Goal: Transaction & Acquisition: Book appointment/travel/reservation

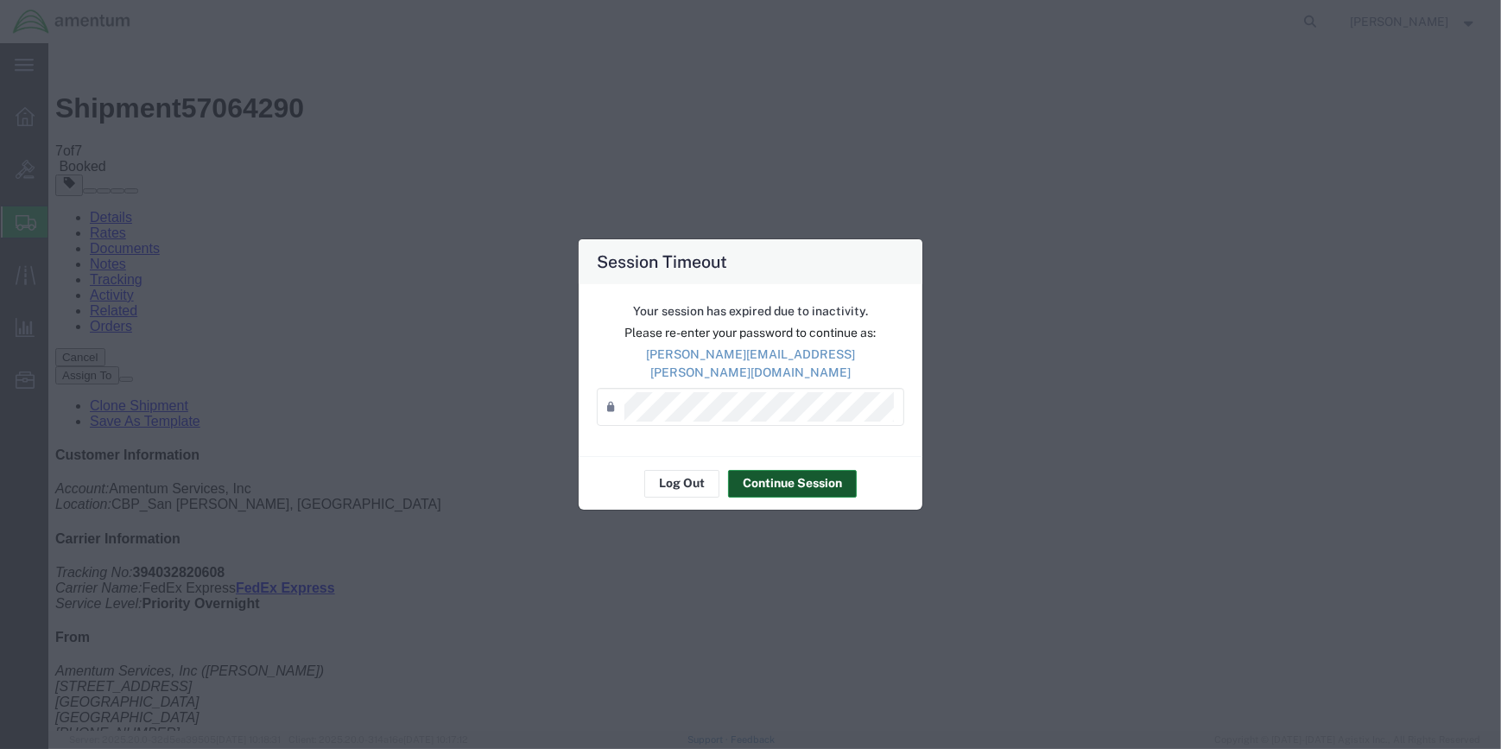
click at [799, 475] on button "Continue Session" at bounding box center [792, 484] width 129 height 28
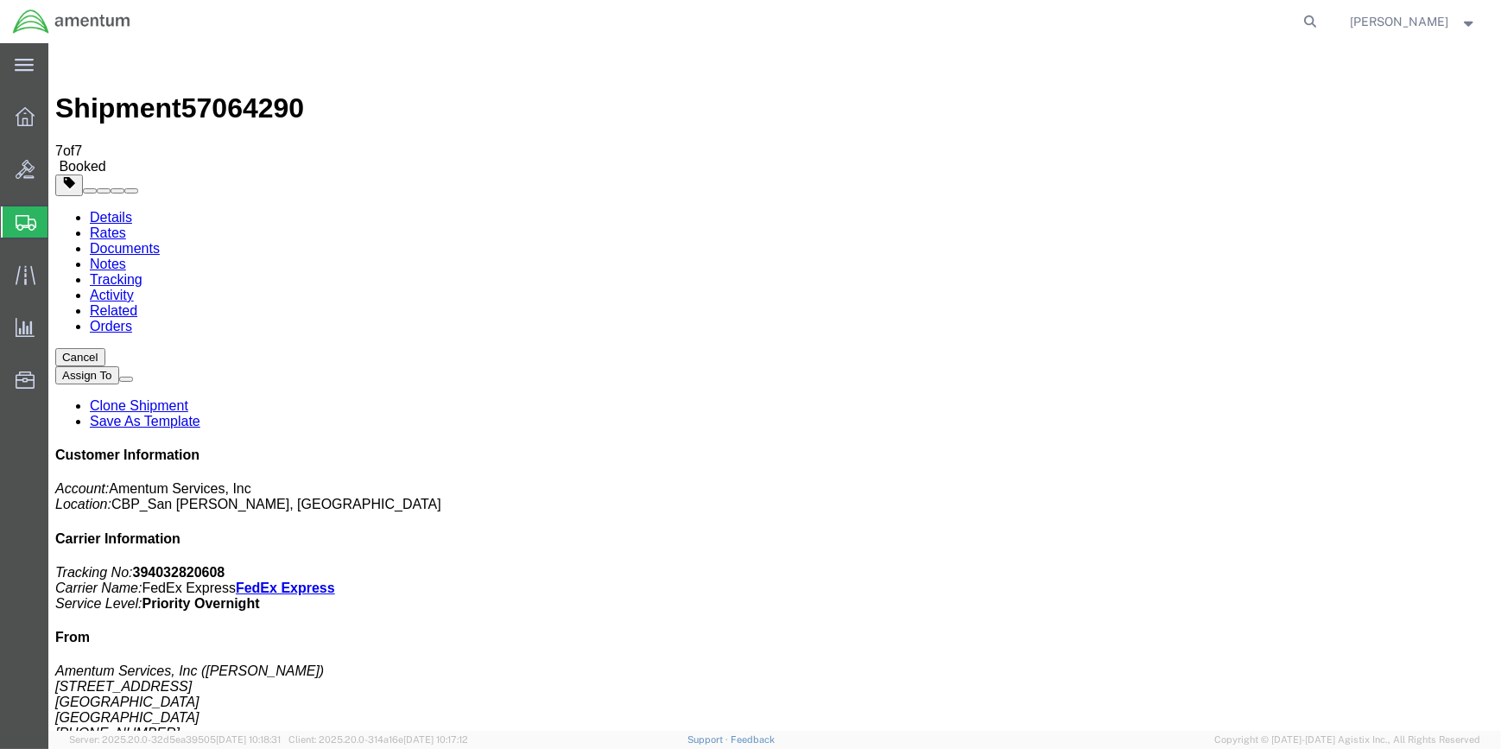
drag, startPoint x: 1066, startPoint y: 187, endPoint x: 1079, endPoint y: 193, distance: 14.0
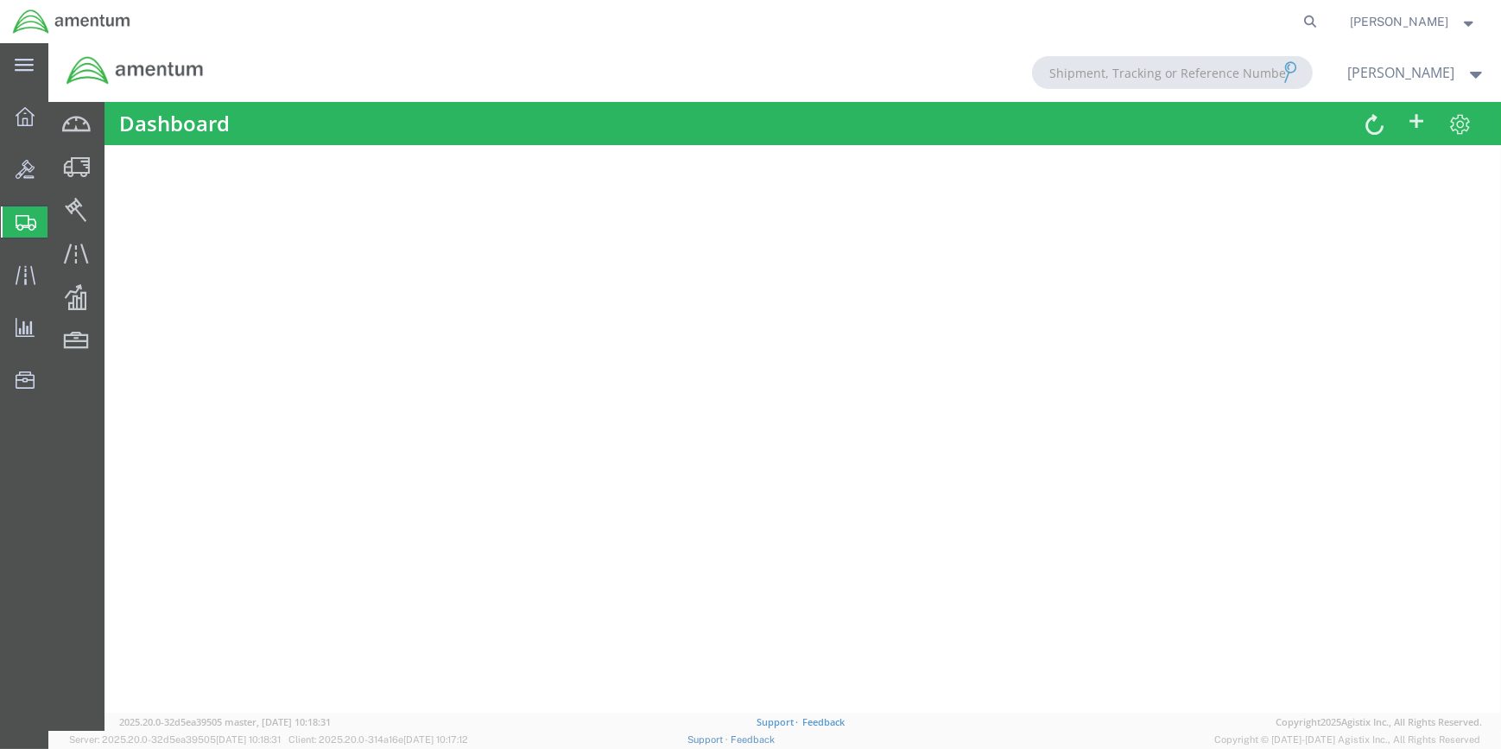
click at [0, 0] on span "Create Shipment" at bounding box center [0, 0] width 0 height 0
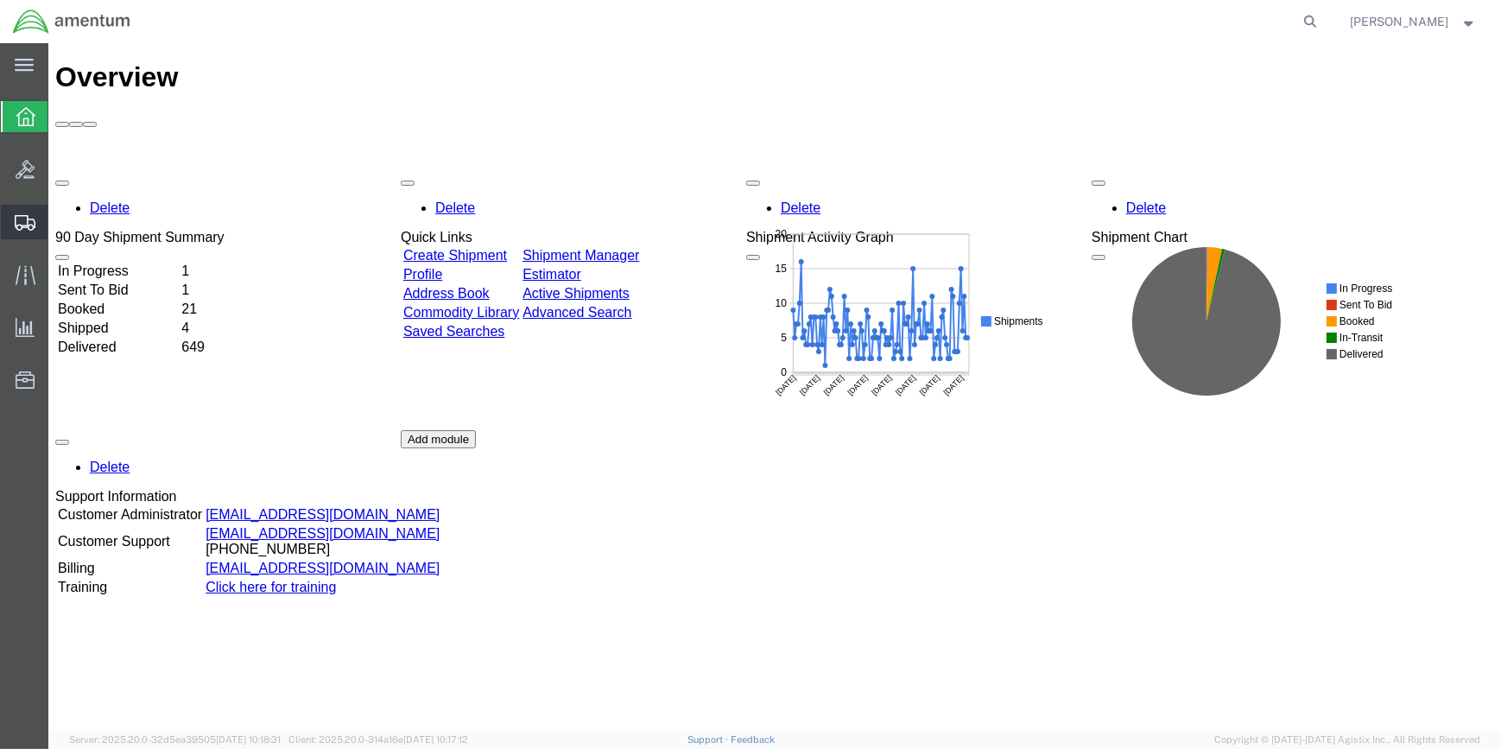
click at [0, 0] on span "Create Shipment" at bounding box center [0, 0] width 0 height 0
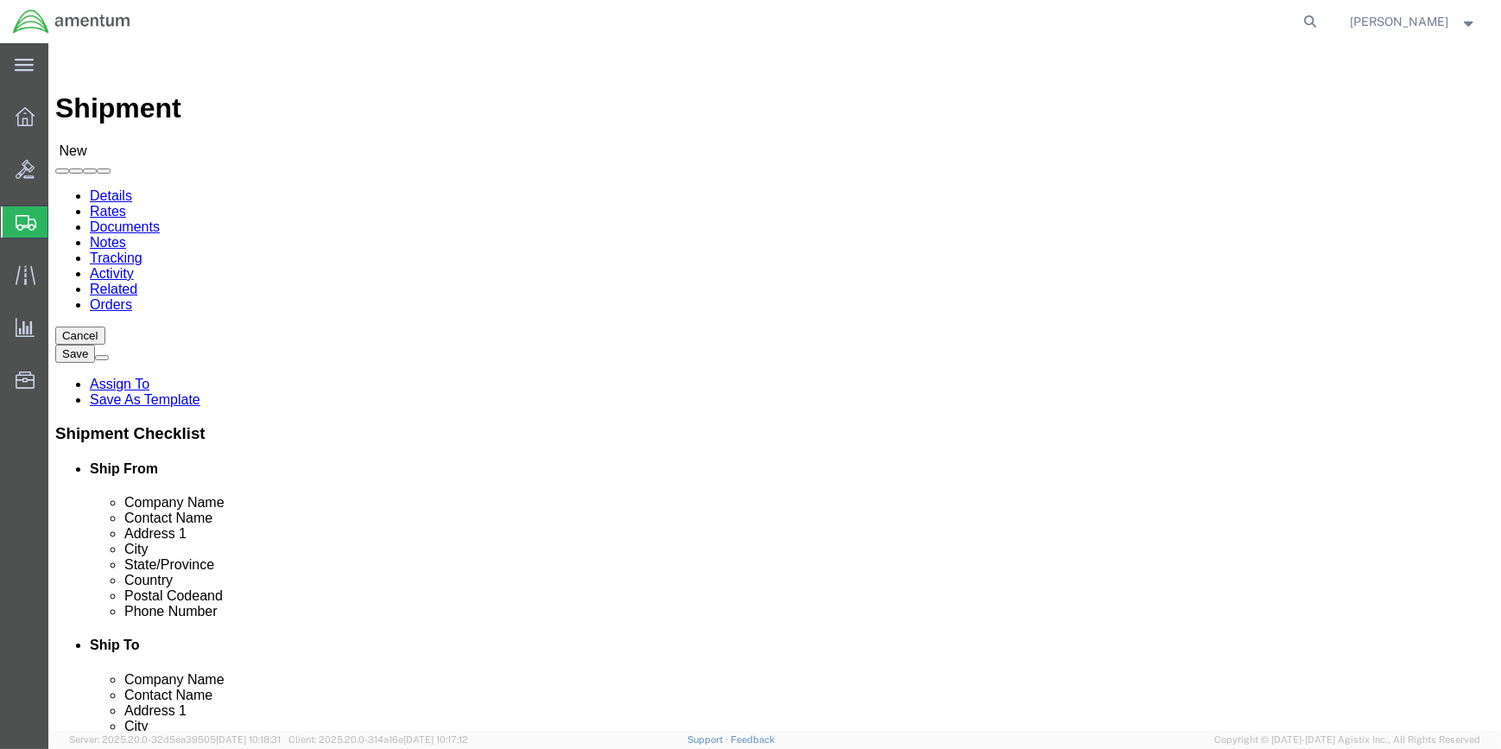
select select
click at [0, 0] on span "Shipment Manager" at bounding box center [0, 0] width 0 height 0
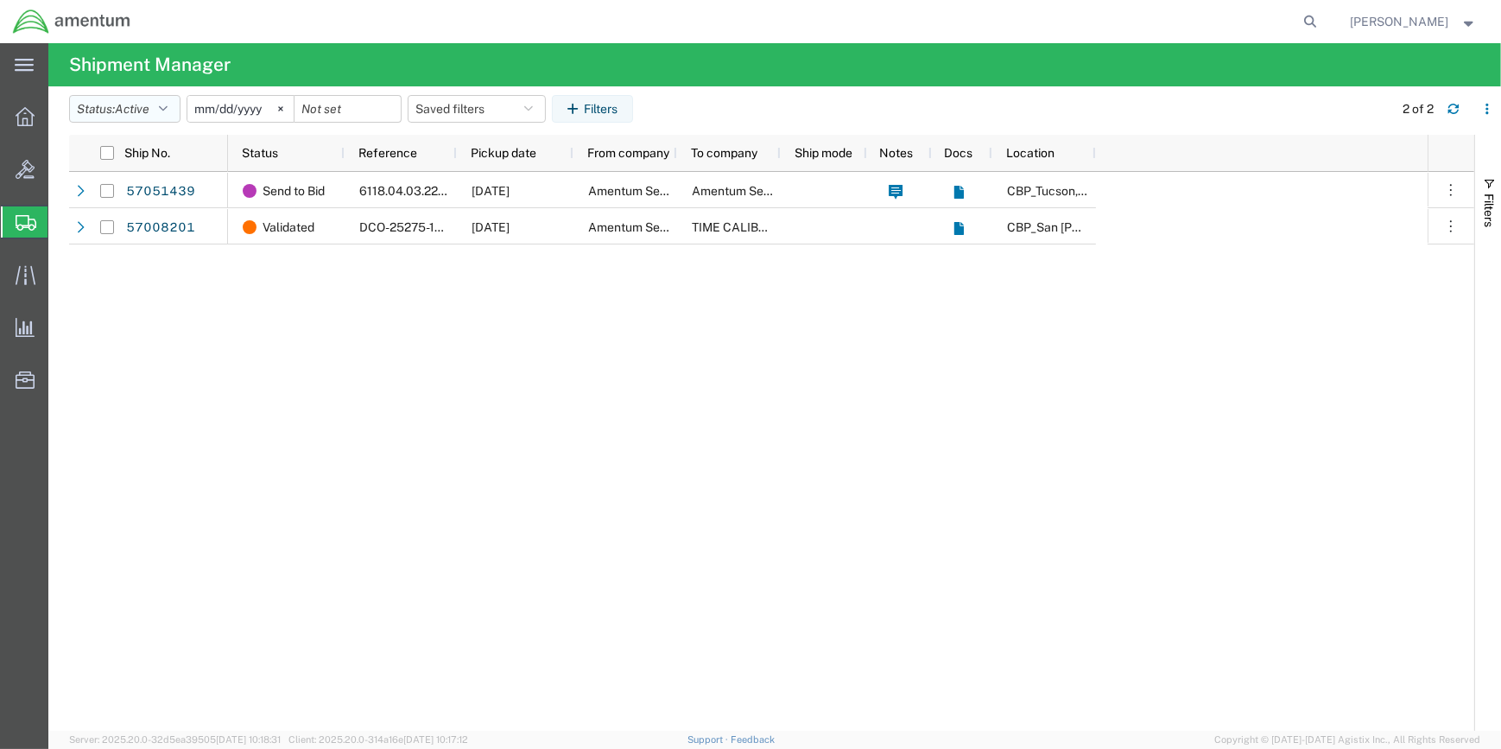
click at [168, 110] on icon "button" at bounding box center [163, 109] width 9 height 12
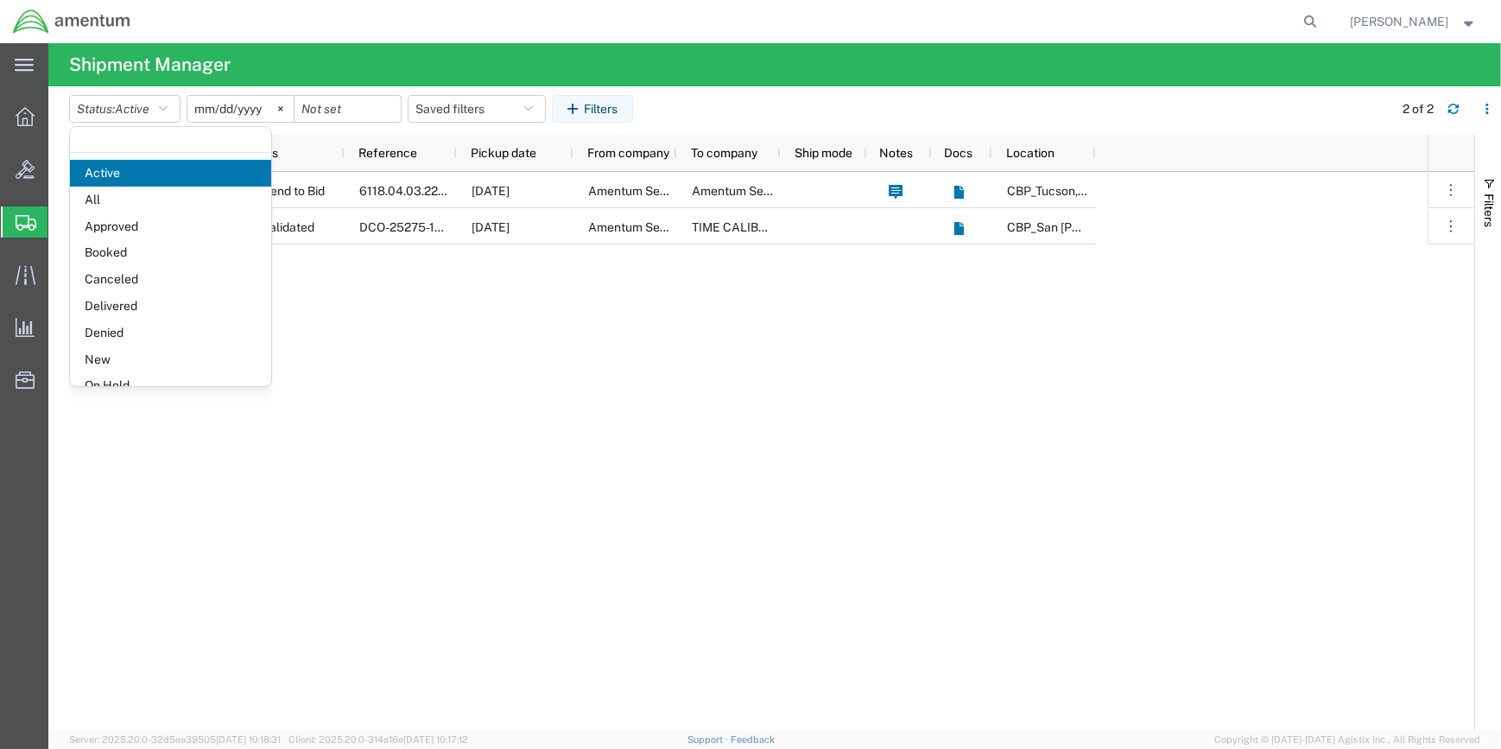
drag, startPoint x: 132, startPoint y: 251, endPoint x: 144, endPoint y: 251, distance: 12.1
click at [133, 251] on span "Booked" at bounding box center [170, 252] width 201 height 27
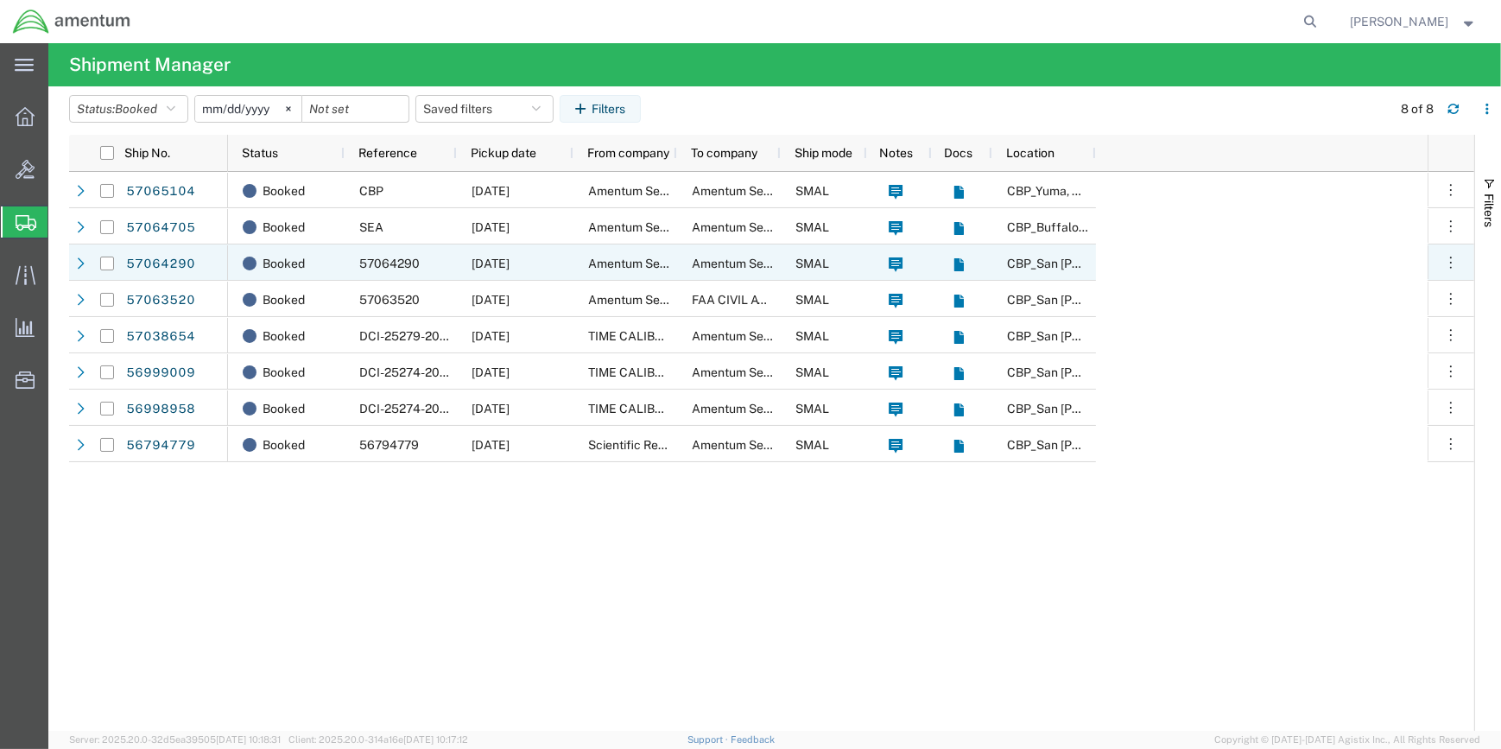
drag, startPoint x: 106, startPoint y: 263, endPoint x: 526, endPoint y: 320, distance: 423.4
click at [106, 263] on input "Press Space to toggle row selection (unchecked)" at bounding box center [107, 263] width 14 height 14
checkbox input "true"
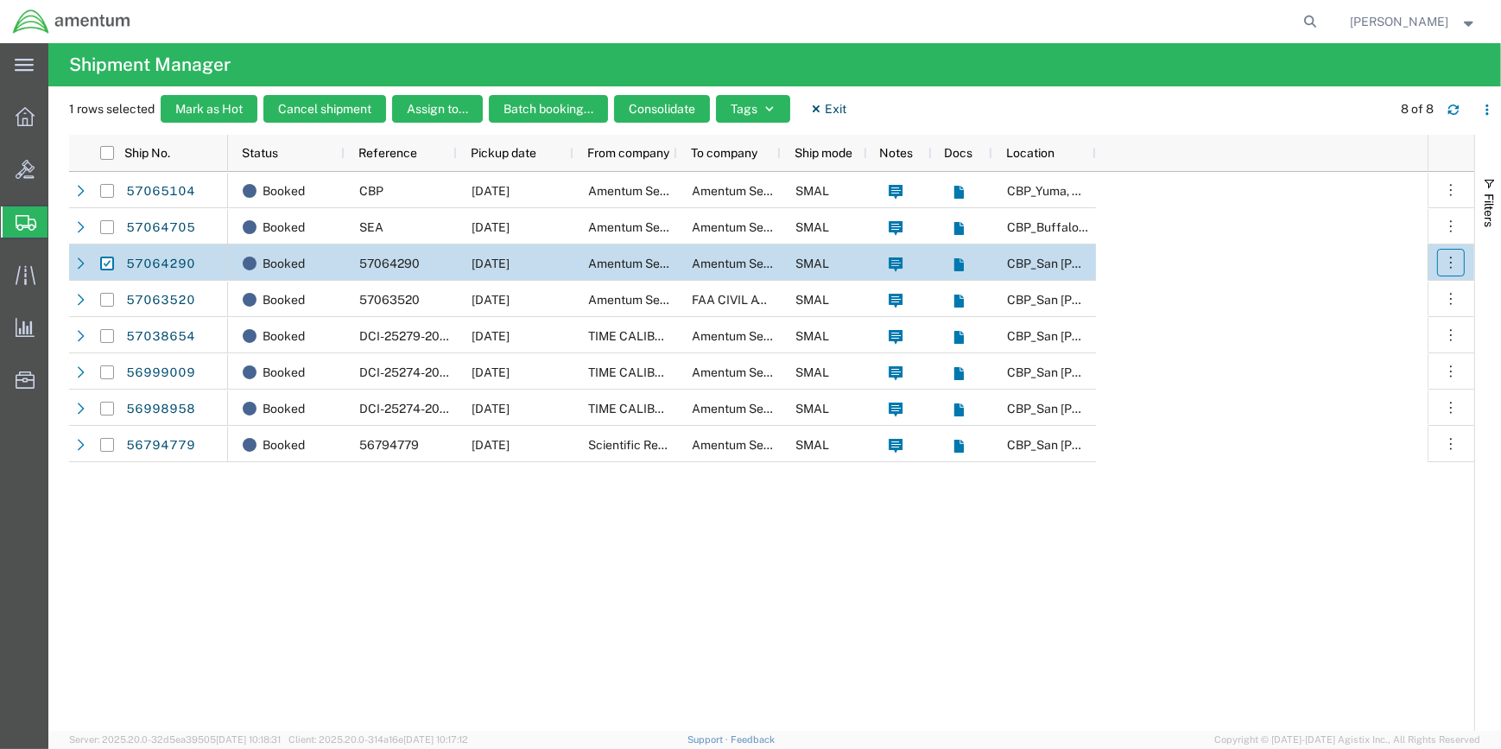
click at [1450, 255] on icon "button" at bounding box center [1450, 262] width 17 height 17
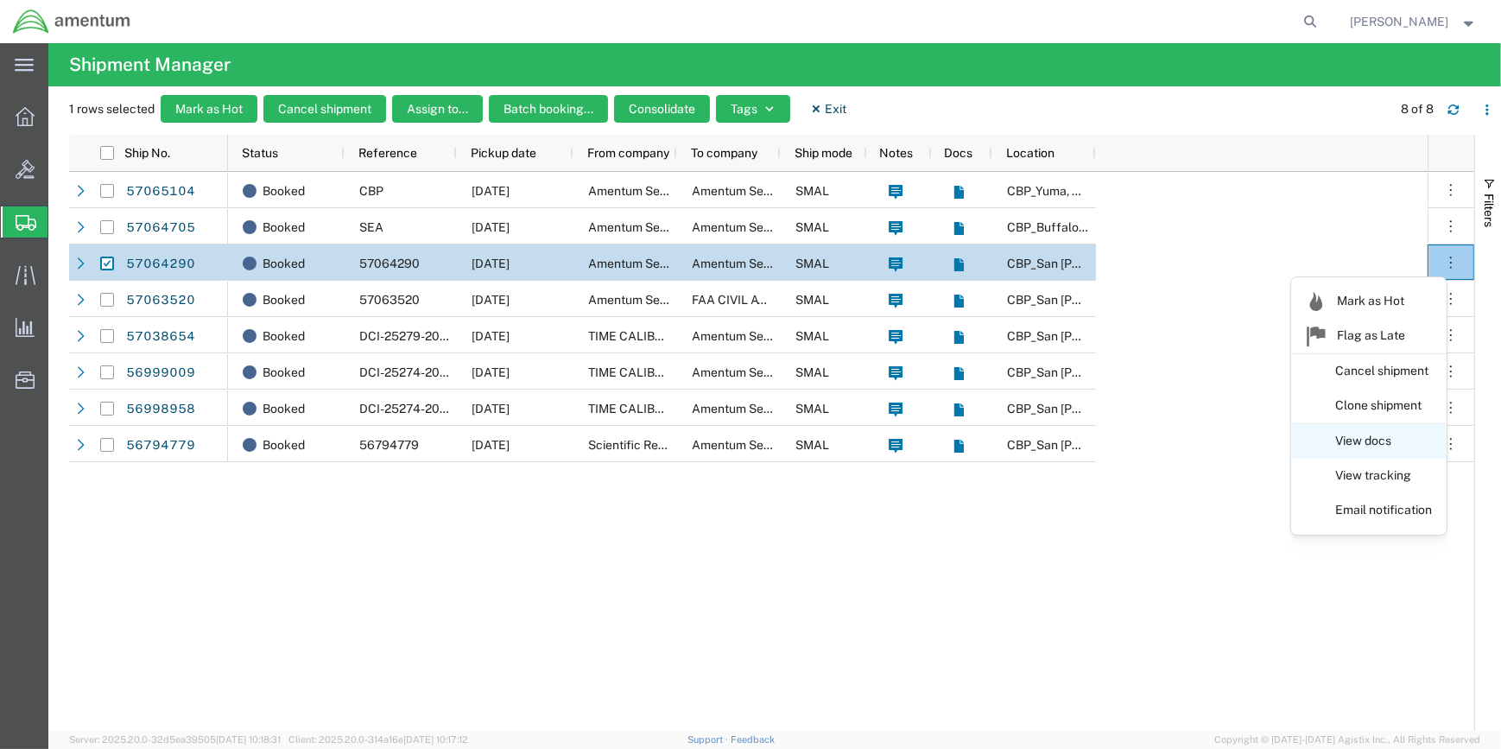
click at [1350, 438] on link "View docs" at bounding box center [1369, 441] width 154 height 31
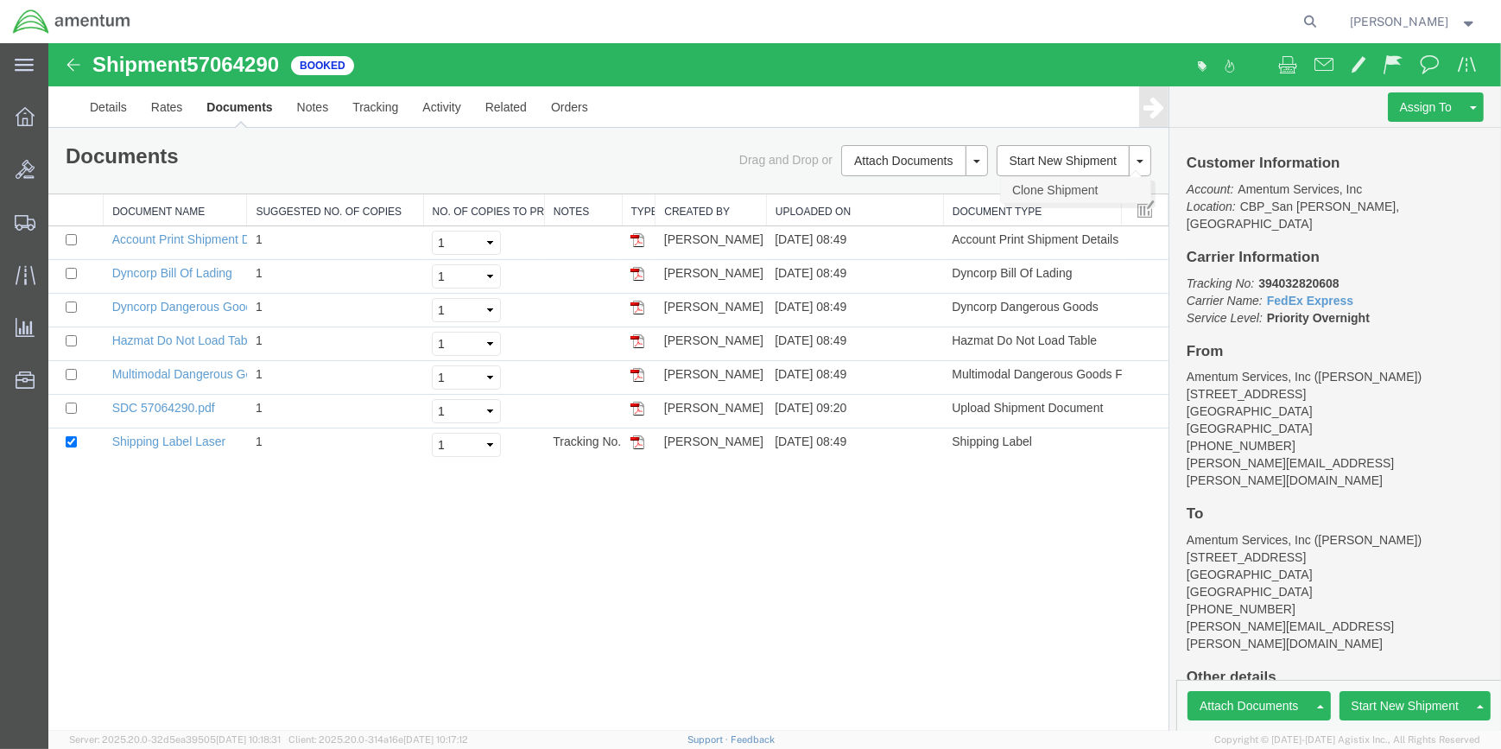
click at [1054, 187] on link "Clone Shipment" at bounding box center [1075, 190] width 149 height 26
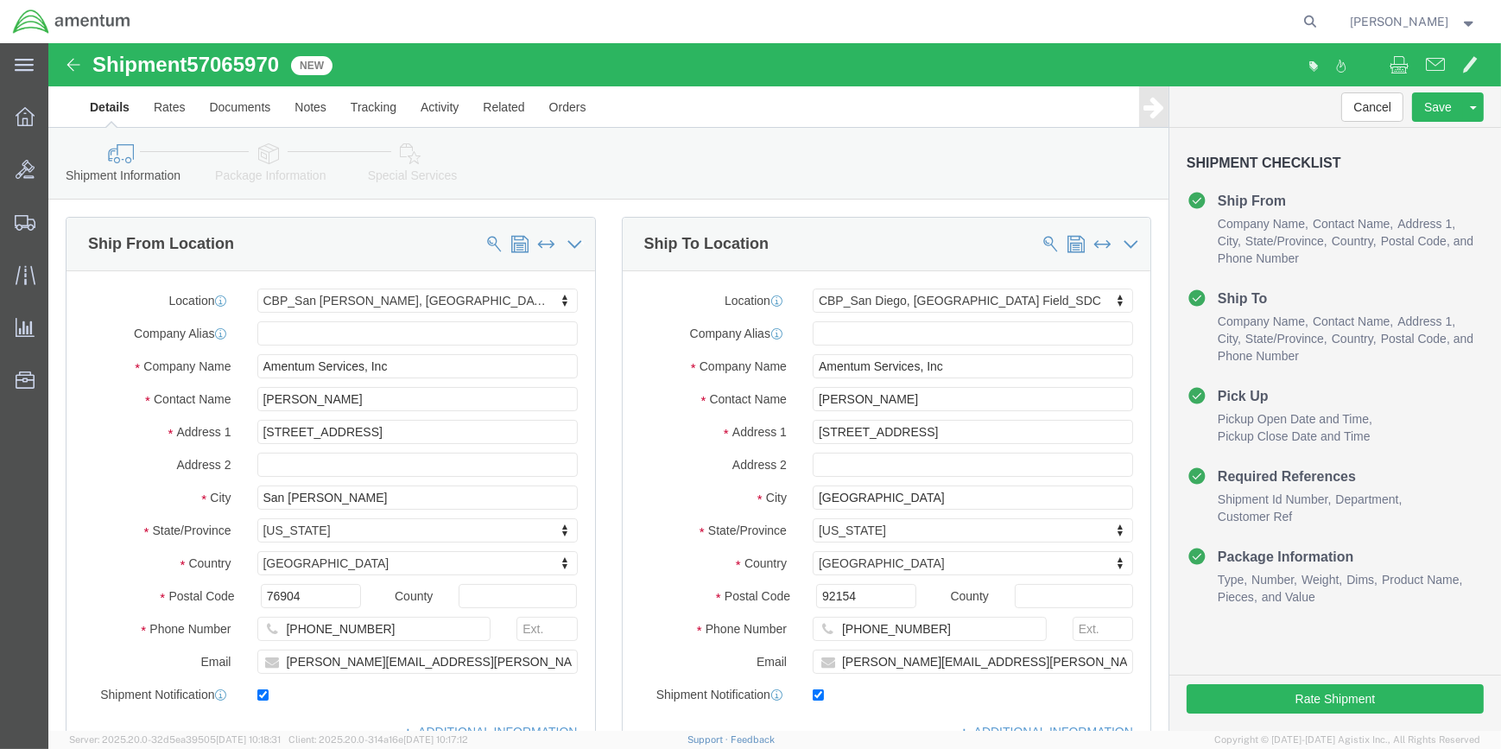
select select "49914"
select select "49947"
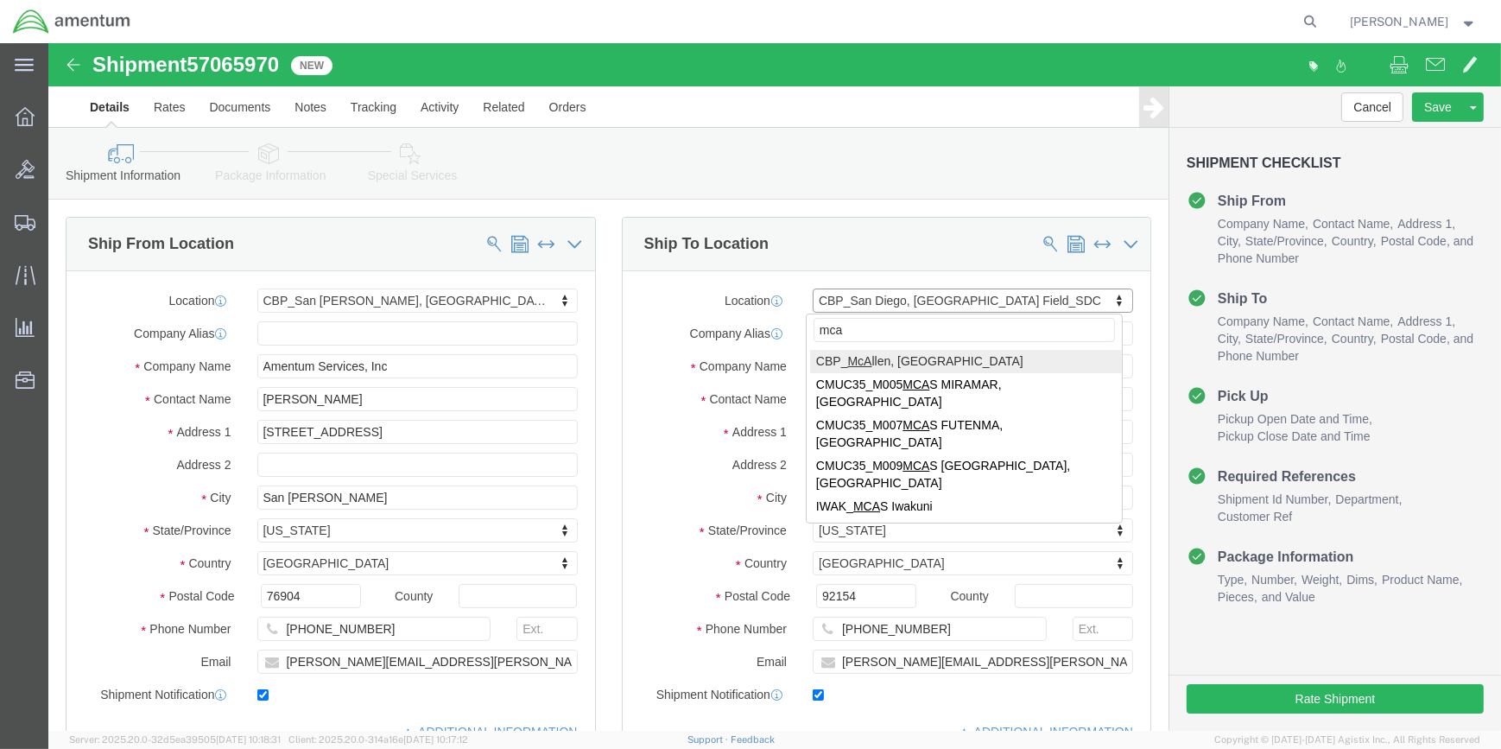
type input "mca"
select select "49941"
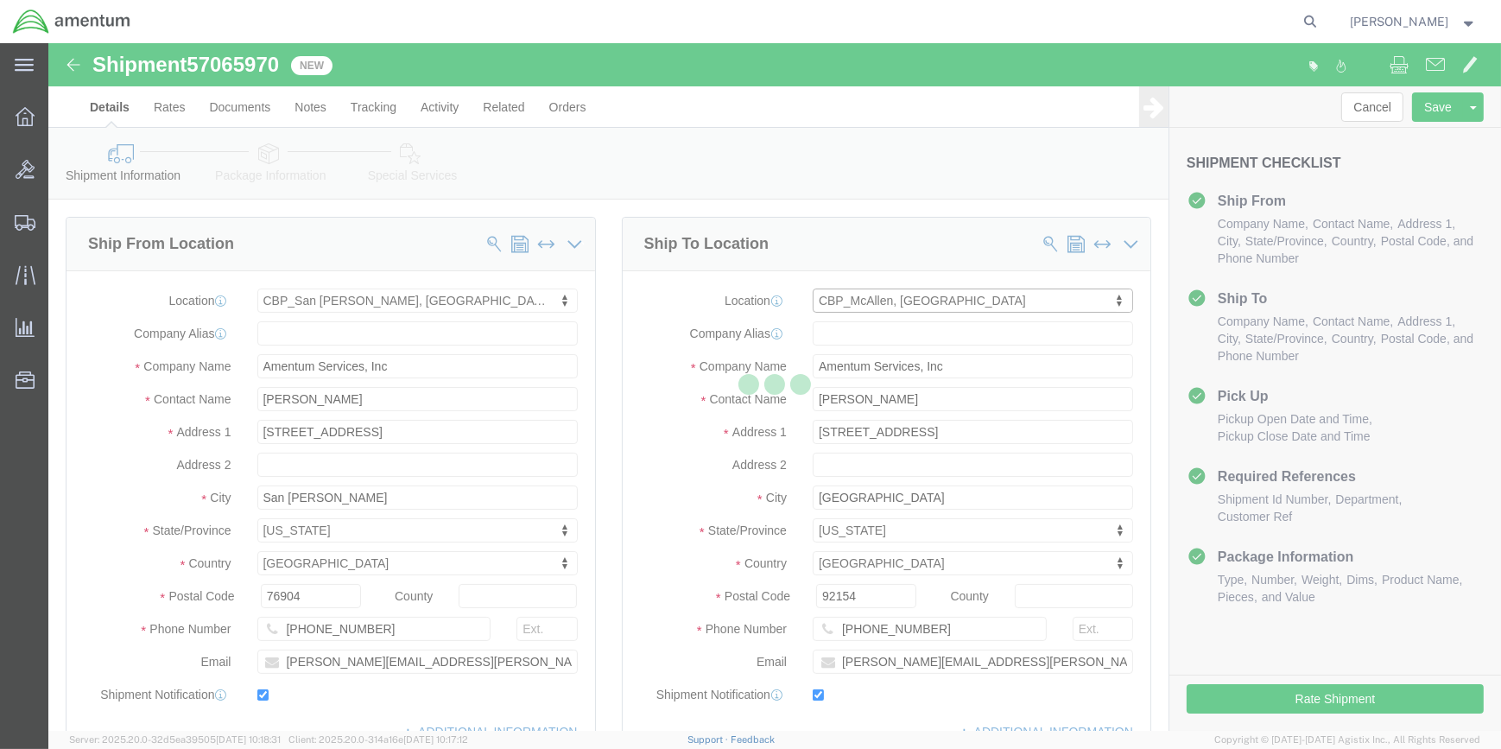
type input "Rigoberto Magallan"
type input "2601 Hangar Lane"
type input "32C"
type input "McAllen"
type input "78503"
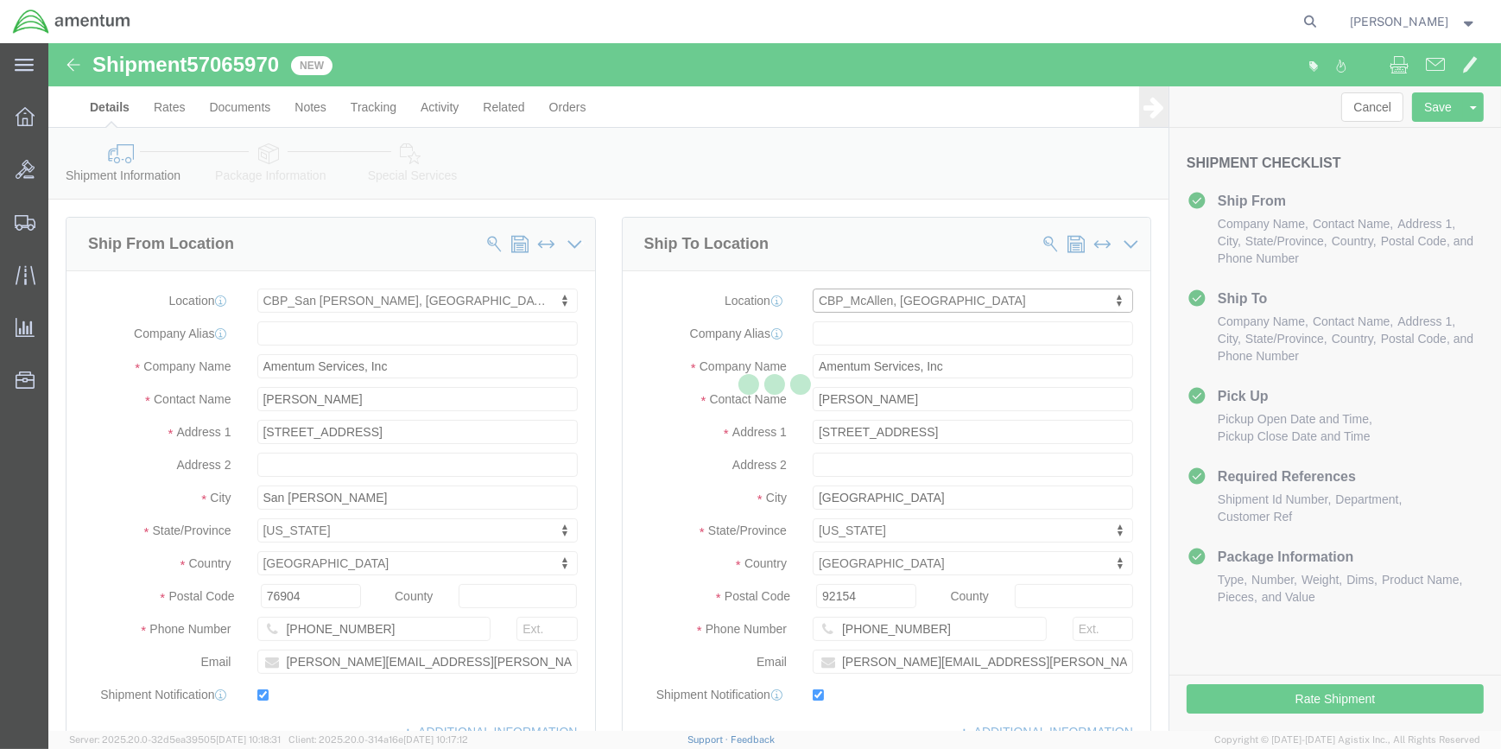
type input "956-972-6300"
type input "rigoberto.magallan@cbp.dhs.gov"
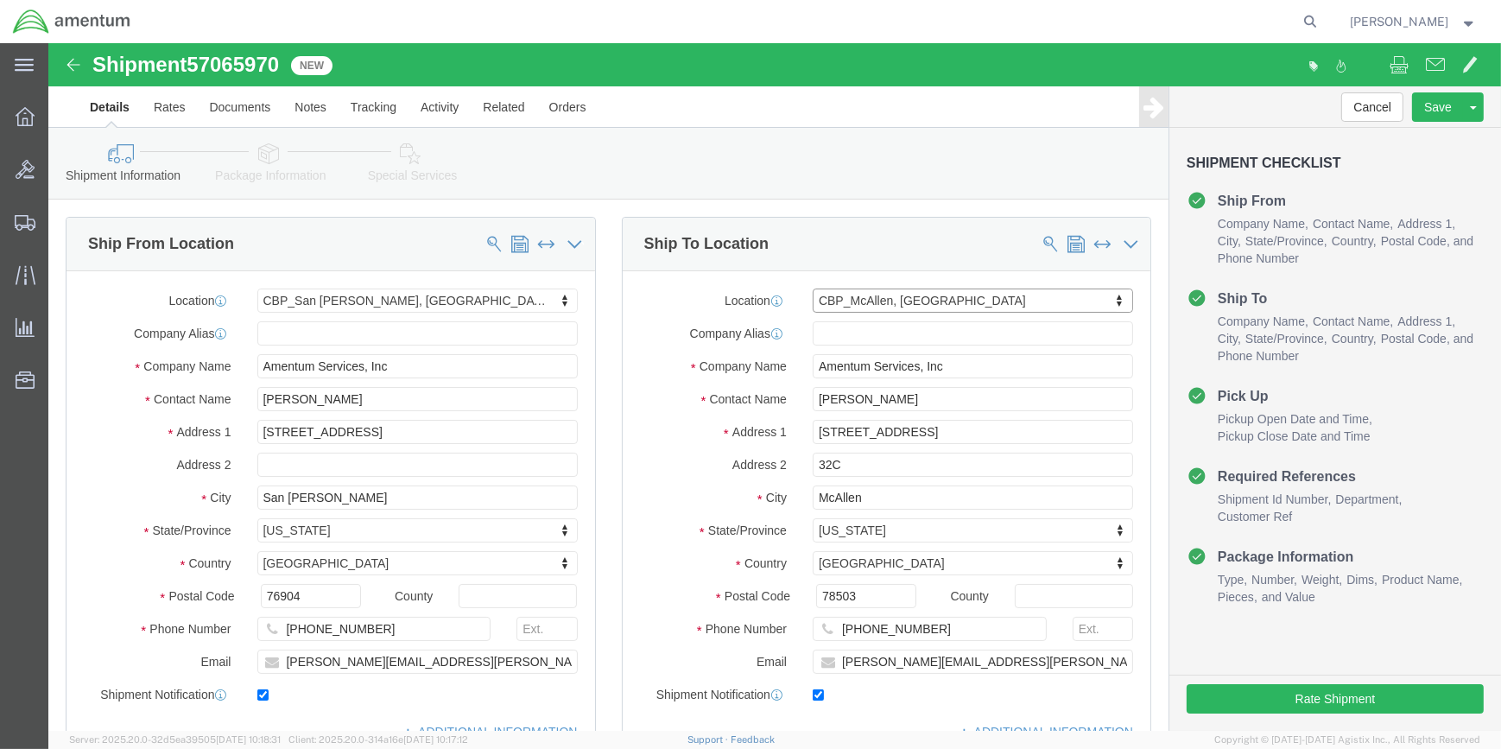
select select "TX"
drag, startPoint x: 142, startPoint y: 12, endPoint x: 231, endPoint y: 13, distance: 89.8
click h1 "Shipment 57065970"
drag, startPoint x: 222, startPoint y: 16, endPoint x: 211, endPoint y: 21, distance: 12.4
copy span "57065970"
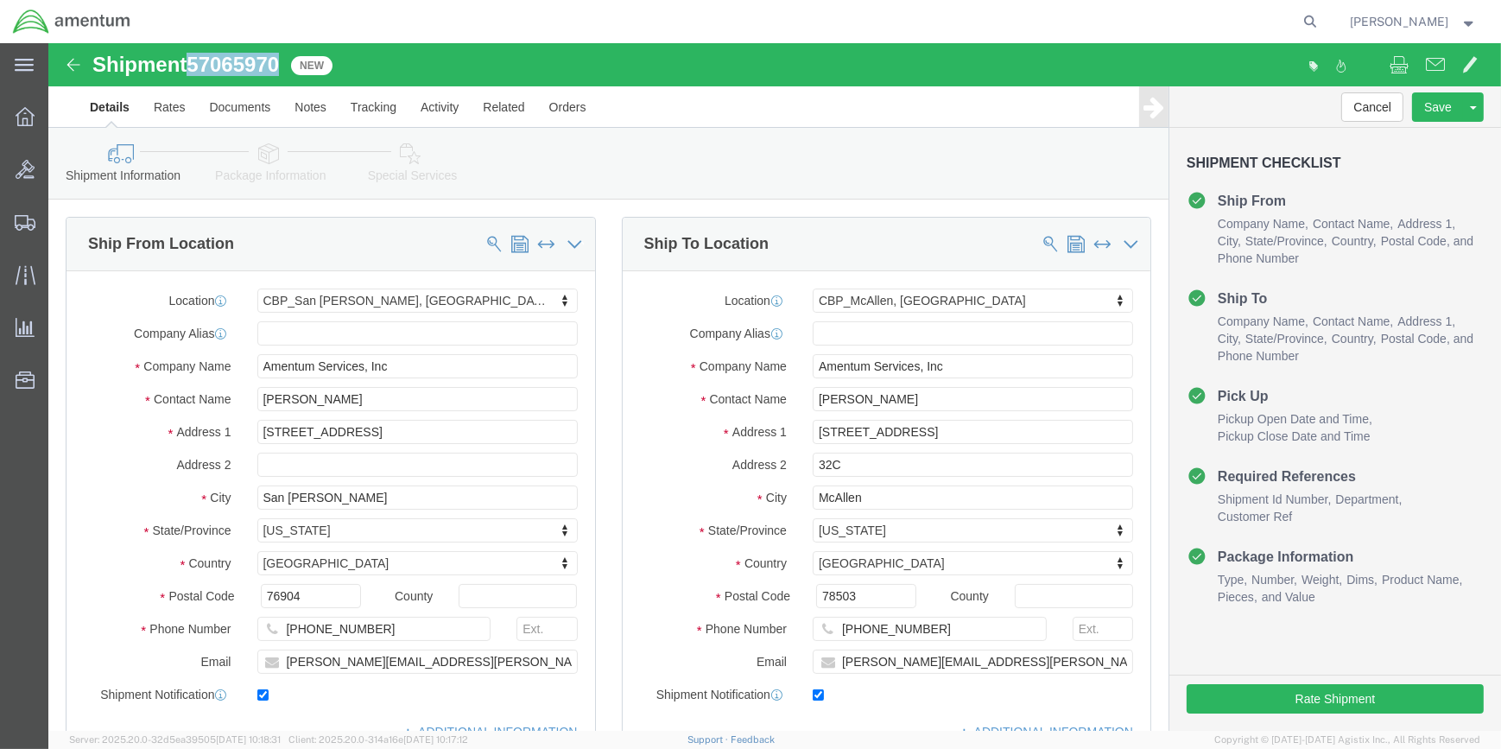
copy span "57065970"
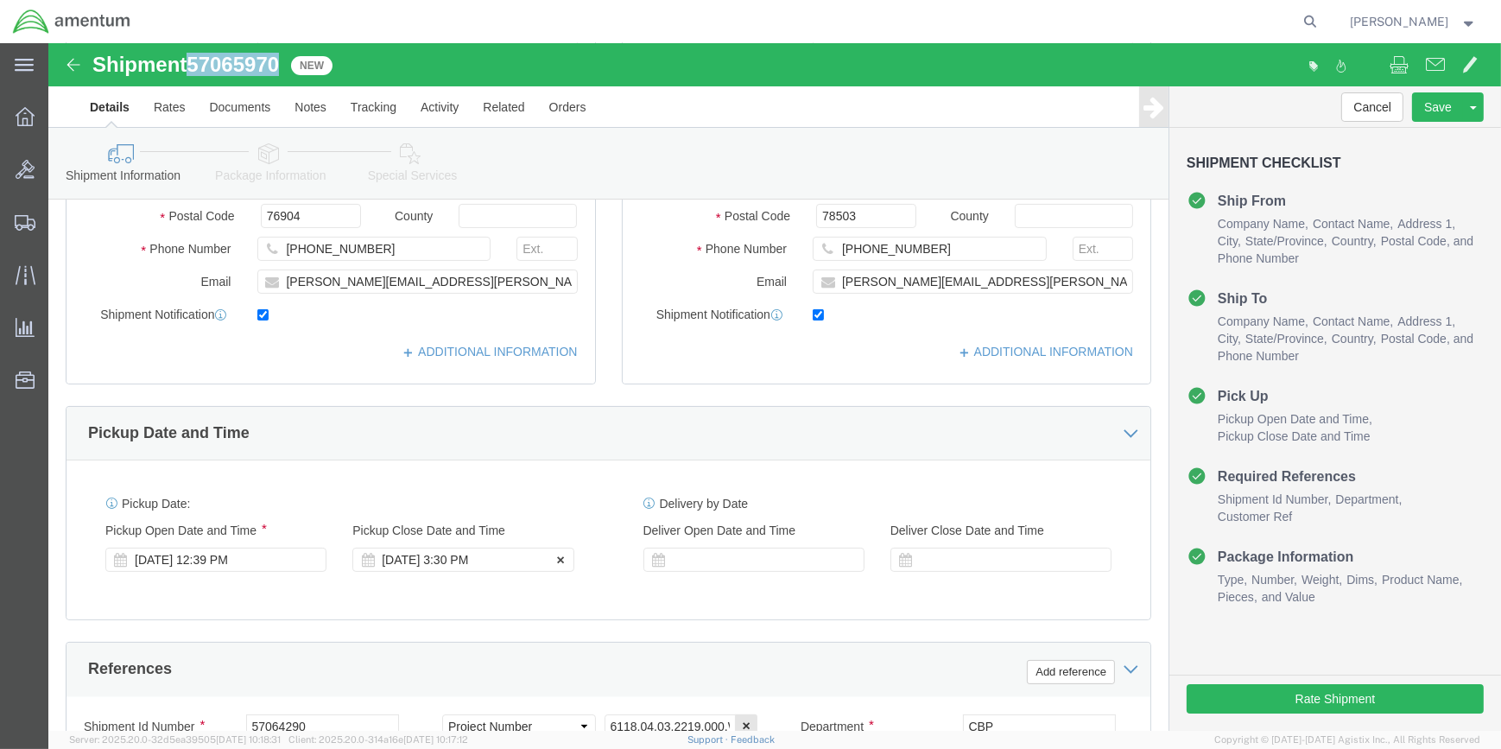
scroll to position [549, 0]
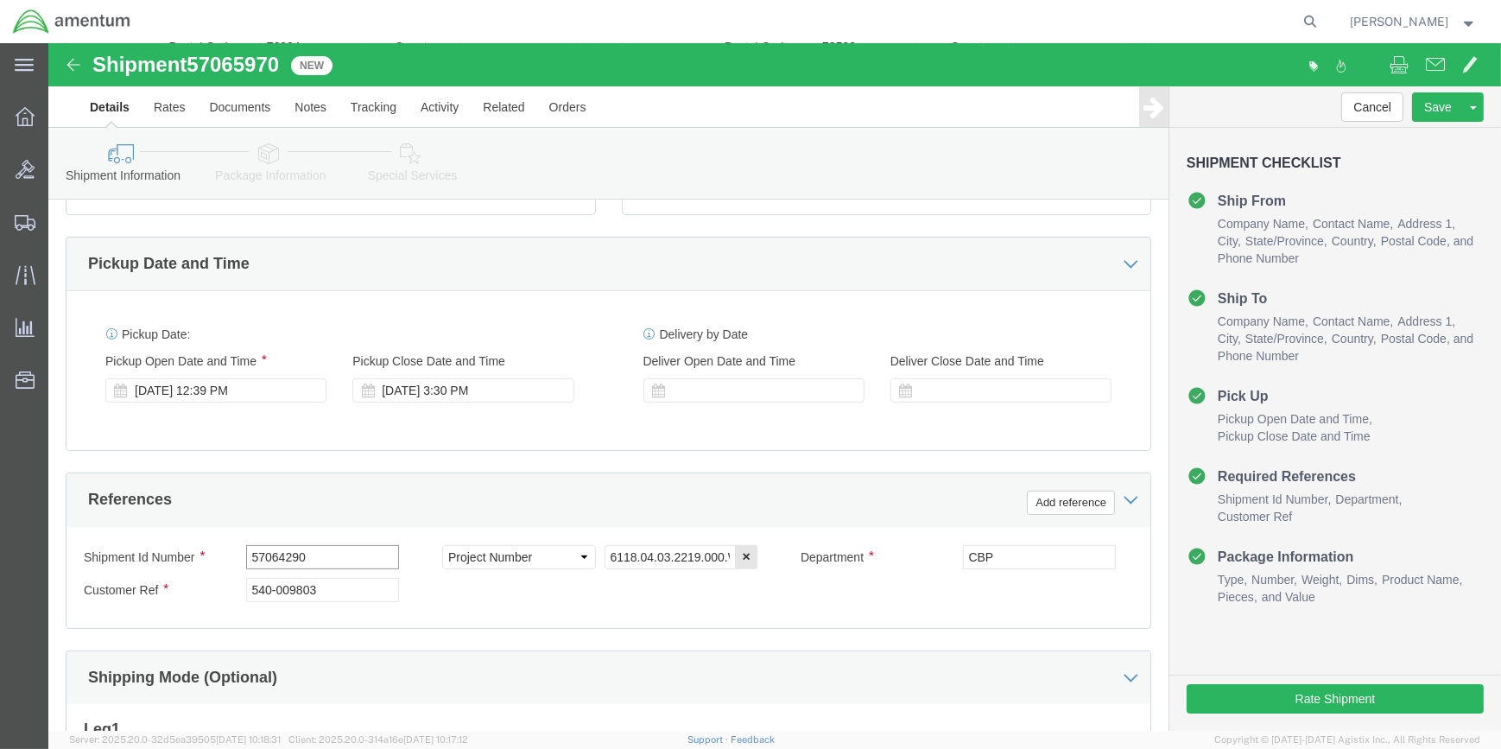
click input "57064290"
type input "5"
paste input "57065970"
type input "57065970"
click input "540-009803"
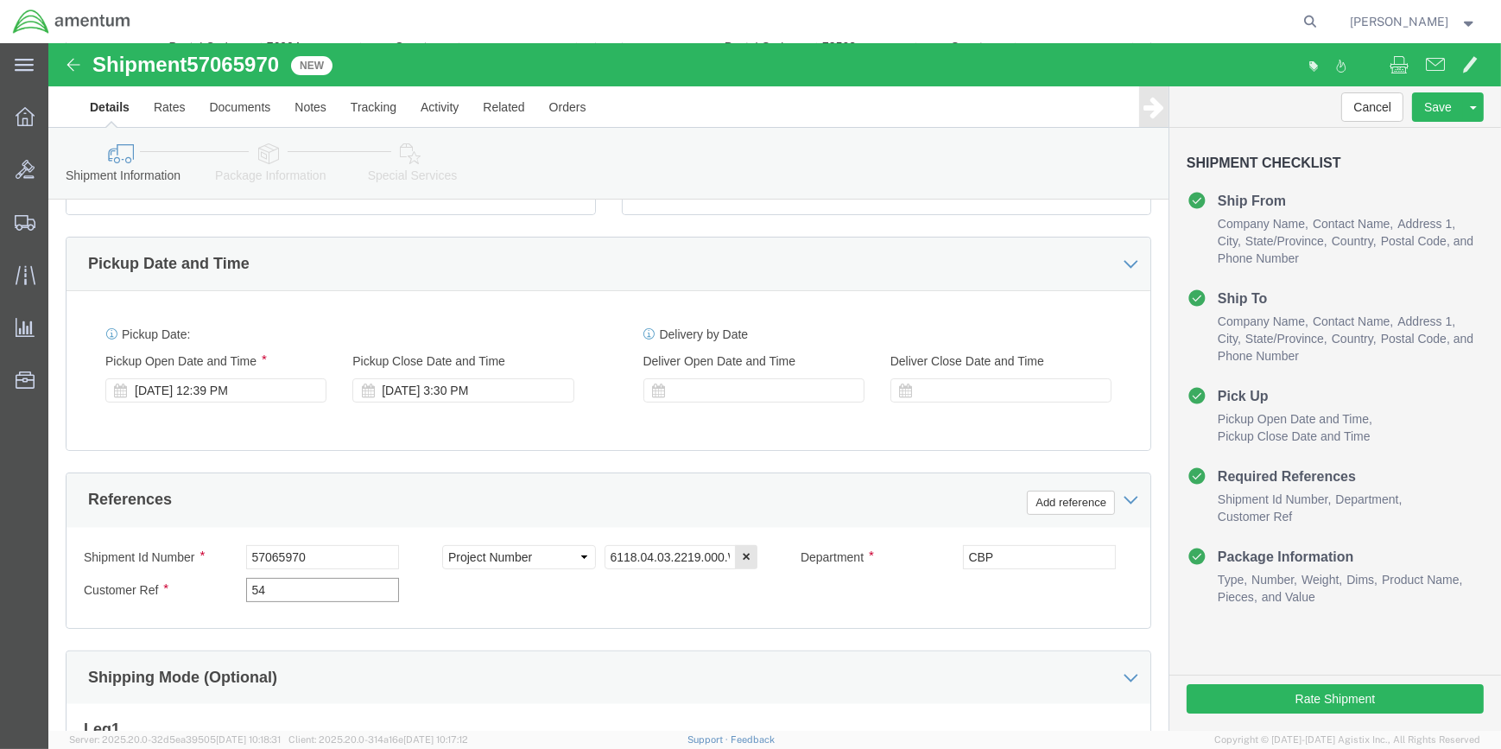
type input "5"
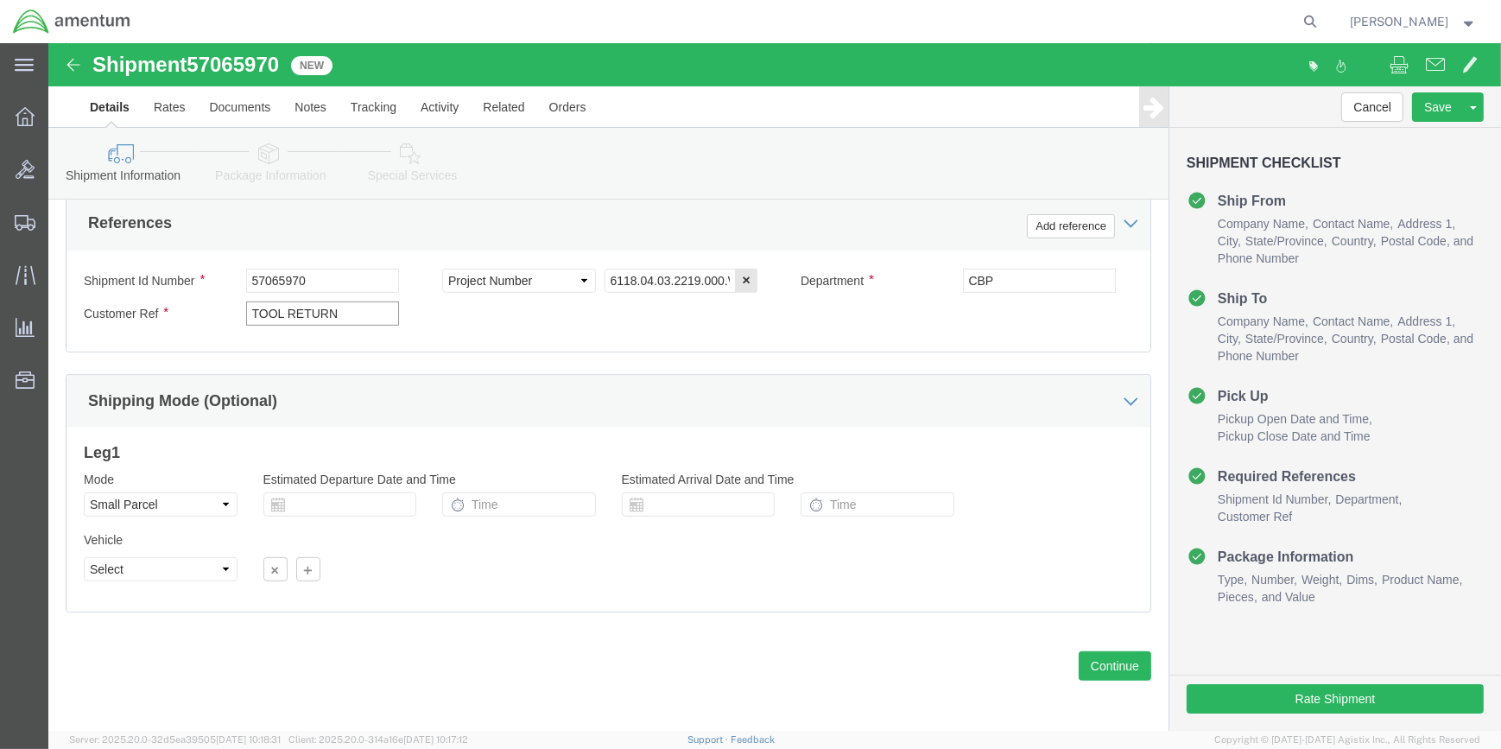
scroll to position [827, 0]
type input "TOOL RETURN"
click icon
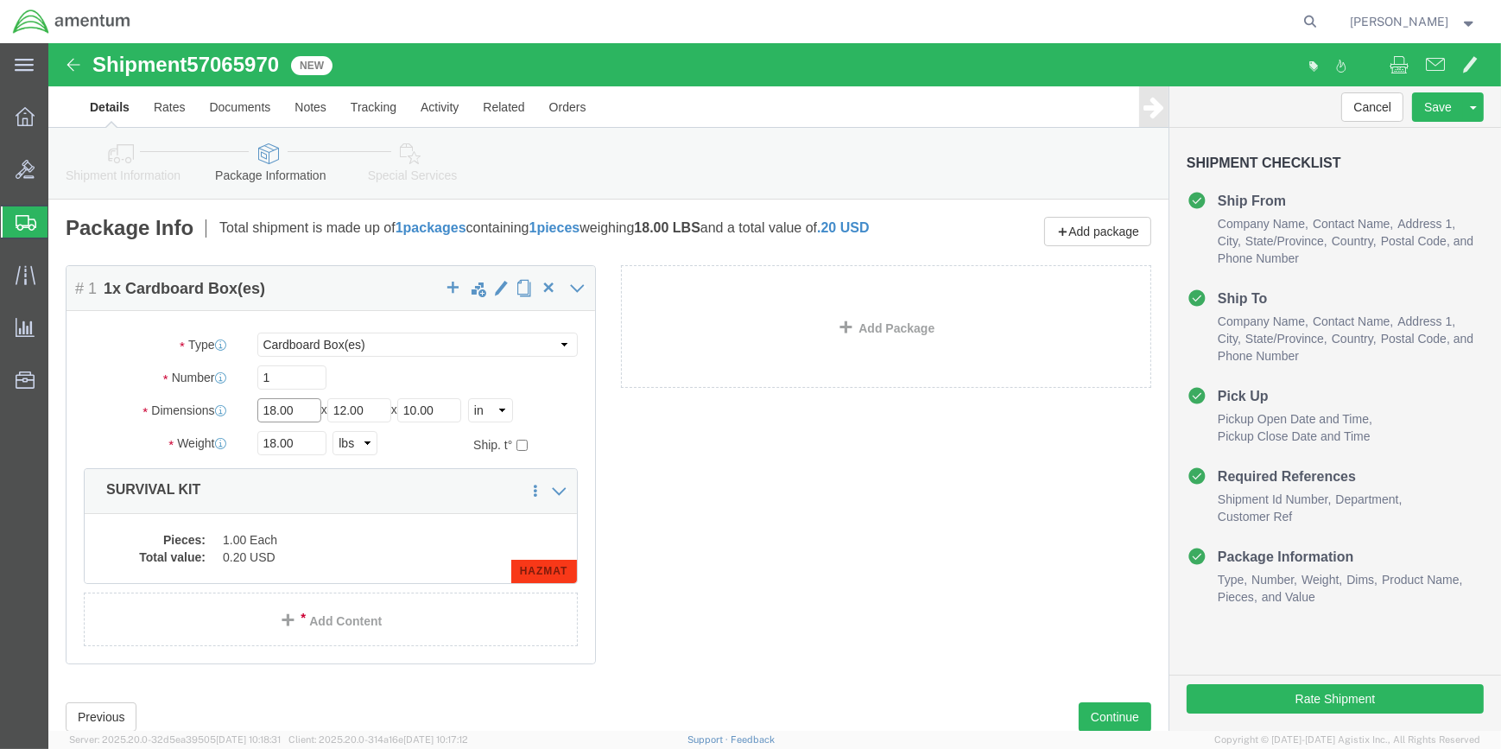
click input "18.00"
type input "1"
type input "10"
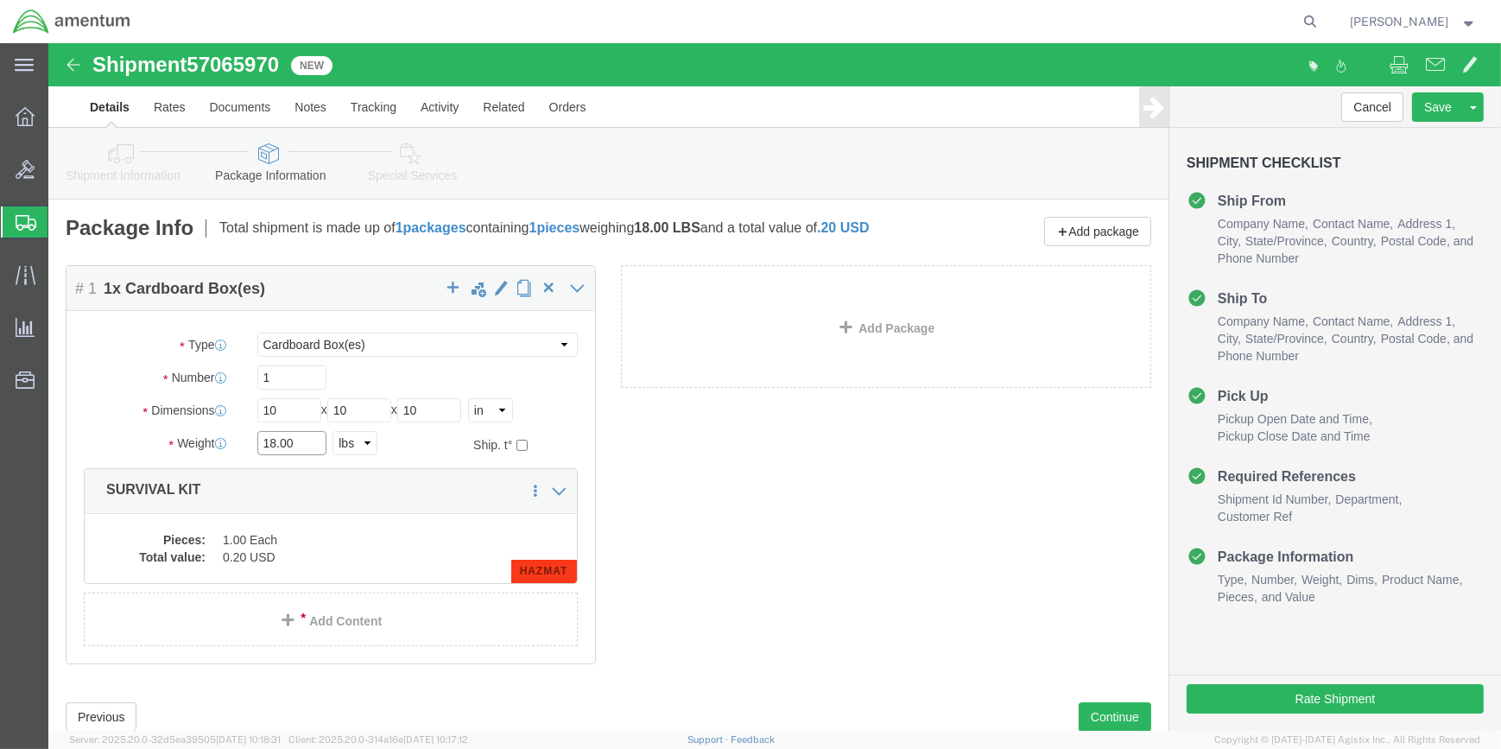
click input "18.00"
type input "1"
type input "3"
click div "Package Content # 1 1 x Cardboard Box(es) Package Type Select Bale(s) Basket(s)…"
click dd "1.00 Each"
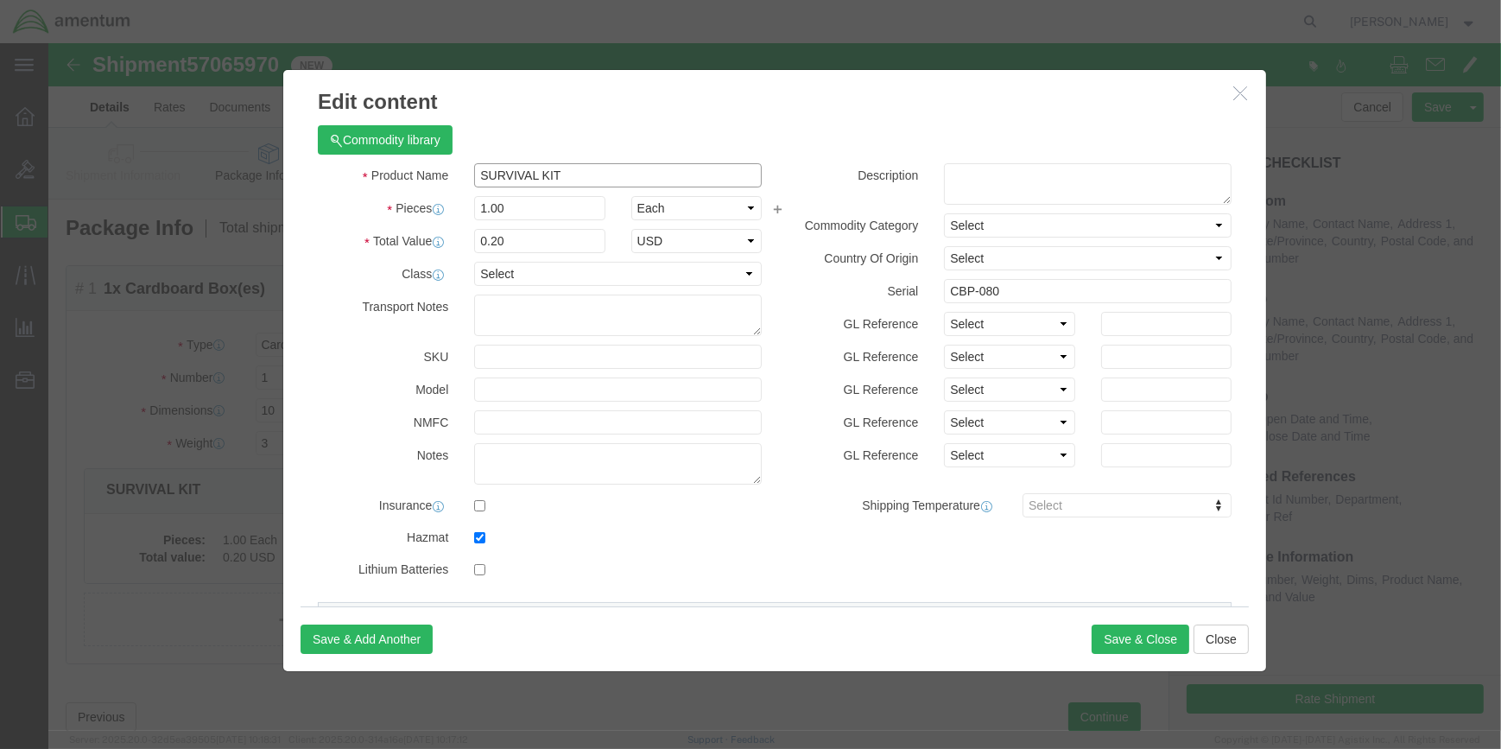
click input "SURVIVAL KIT"
type input "S"
type input "TOOL LOAN RETURN"
click input "1.00"
type input "1"
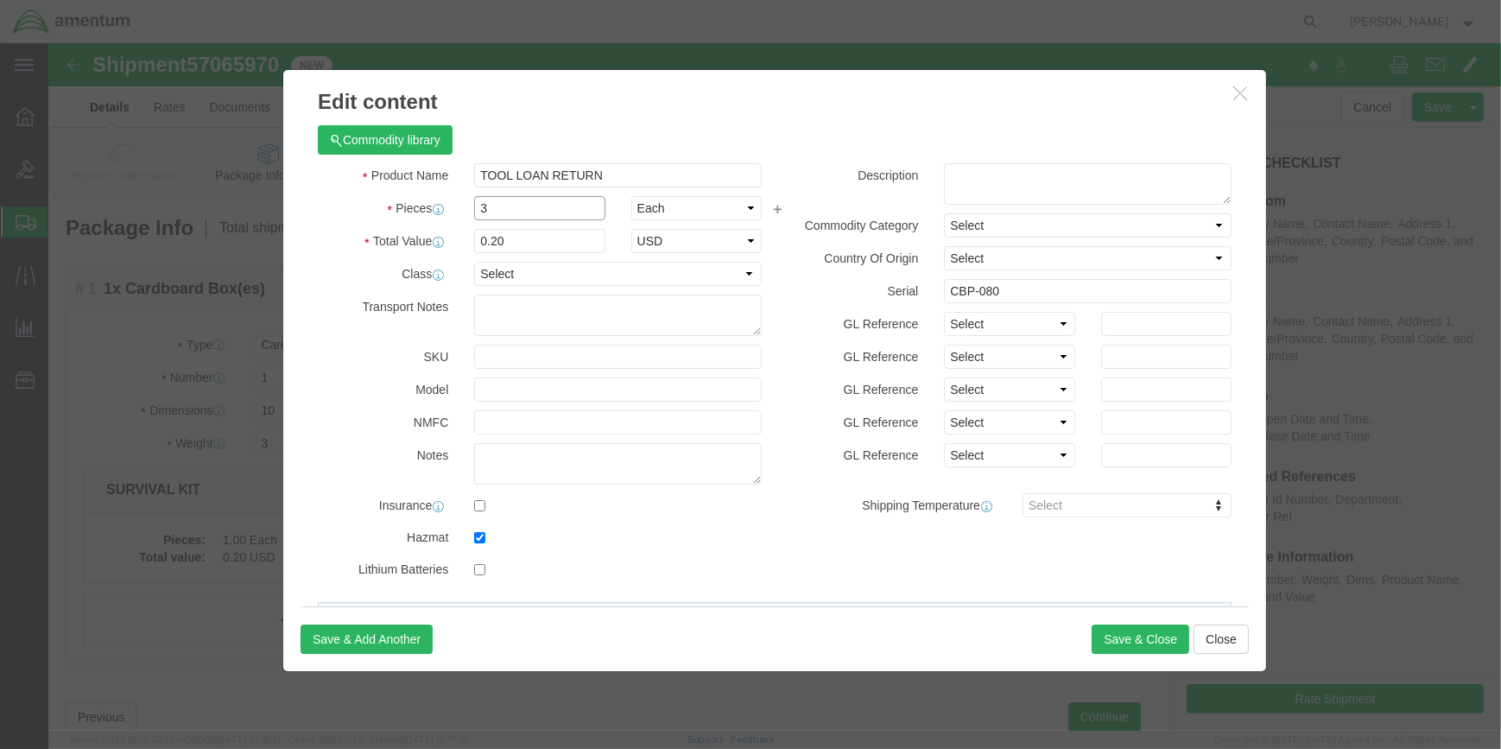
type input "3"
click input "0.6"
type input "0"
type input "100"
click input "CBP-080"
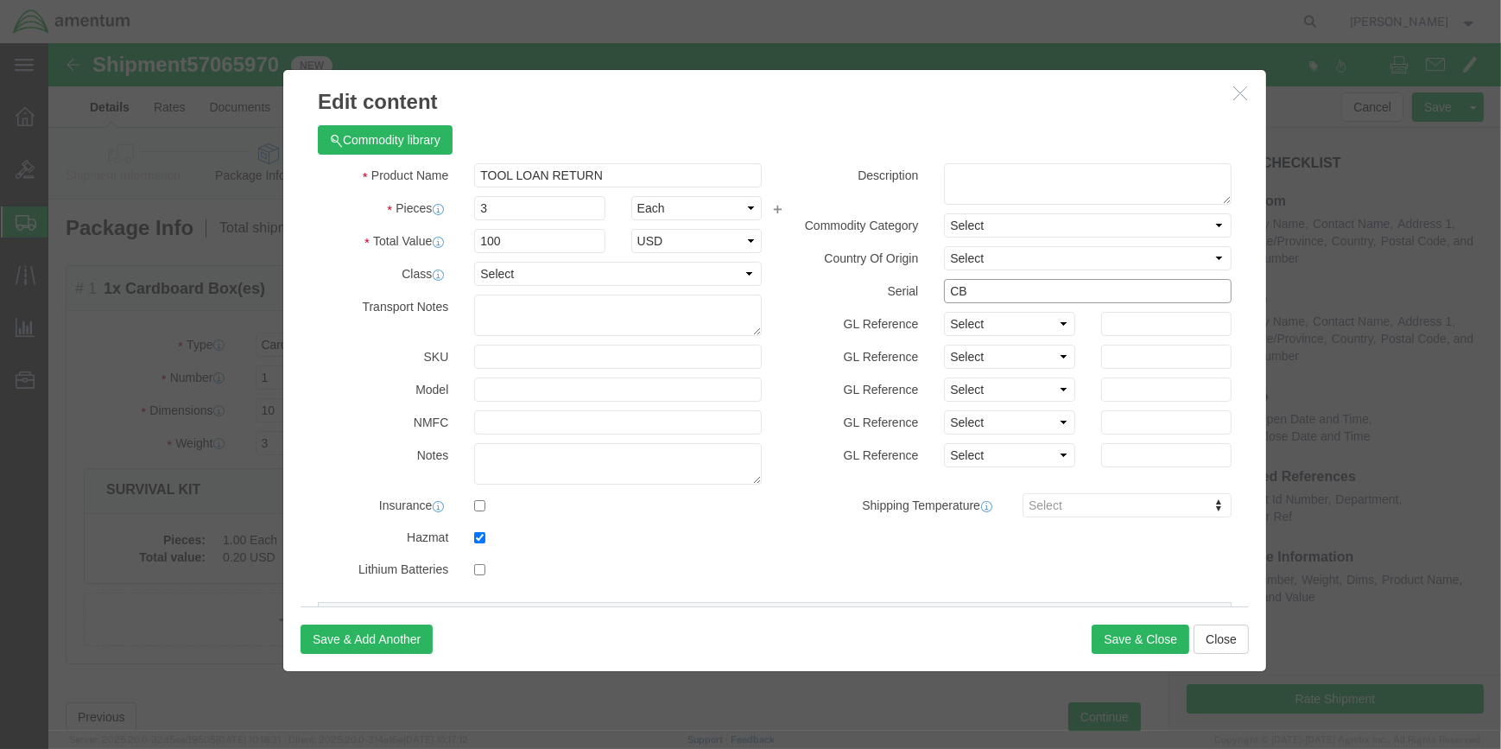
type input "C"
click input "checkbox"
checkbox input "false"
click button "Save & Close"
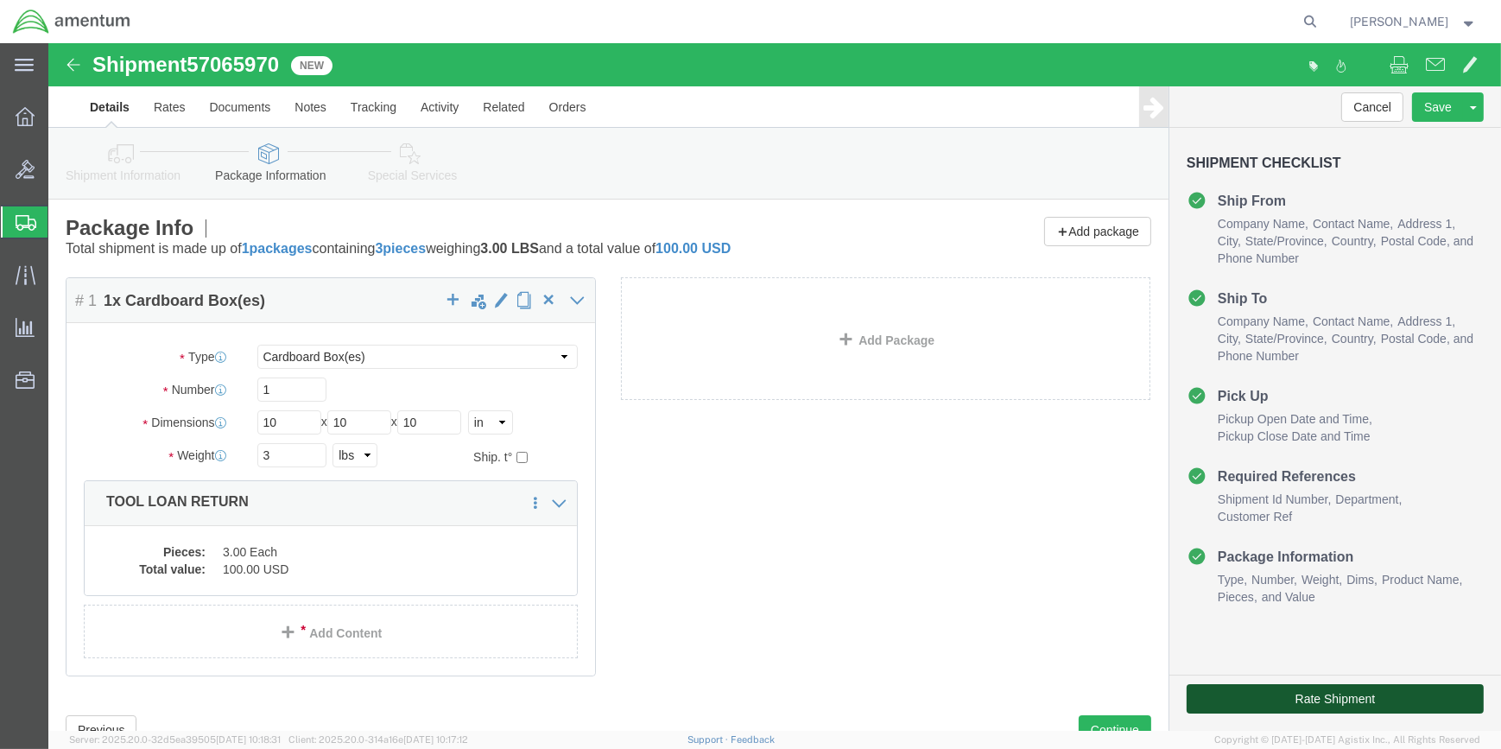
click button "Rate Shipment"
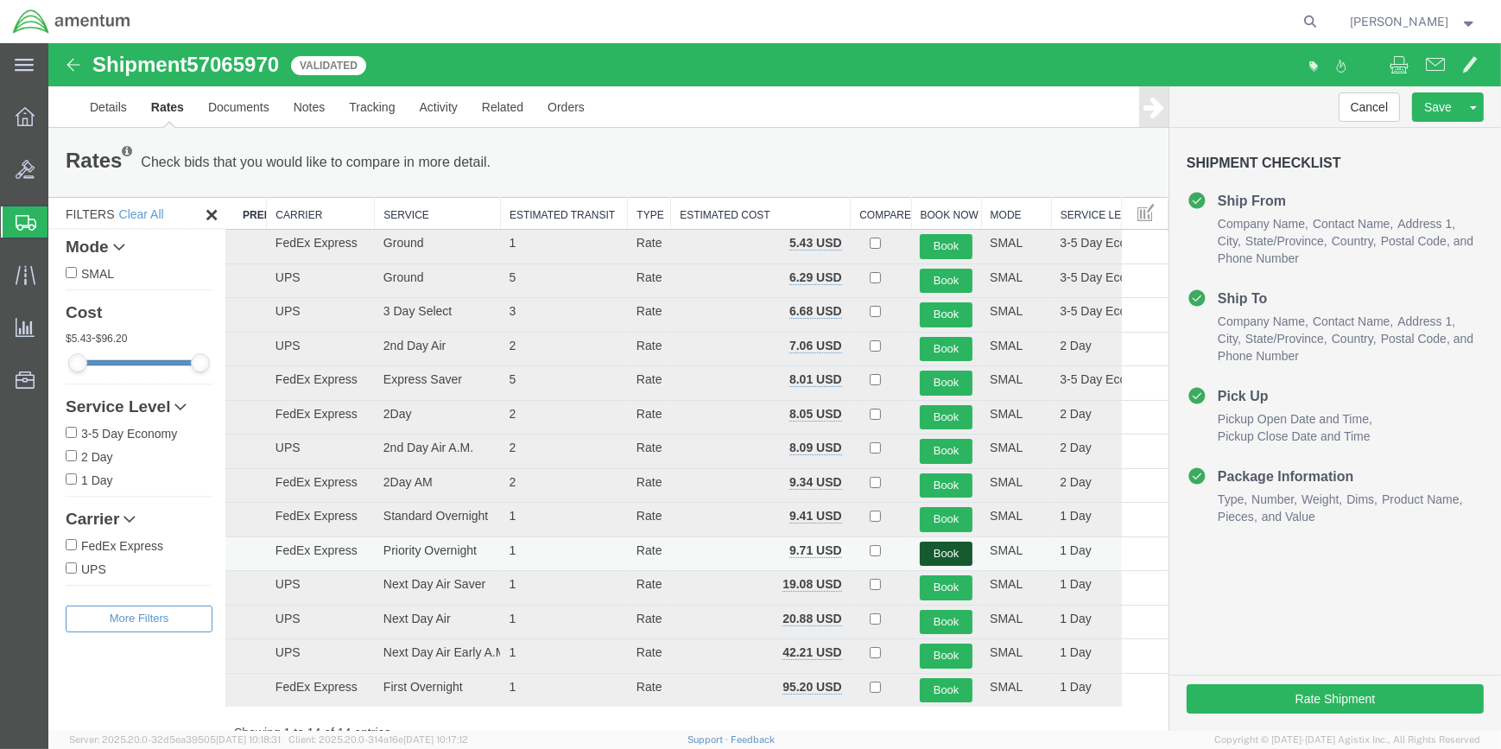
click at [929, 548] on button "Book" at bounding box center [946, 553] width 53 height 25
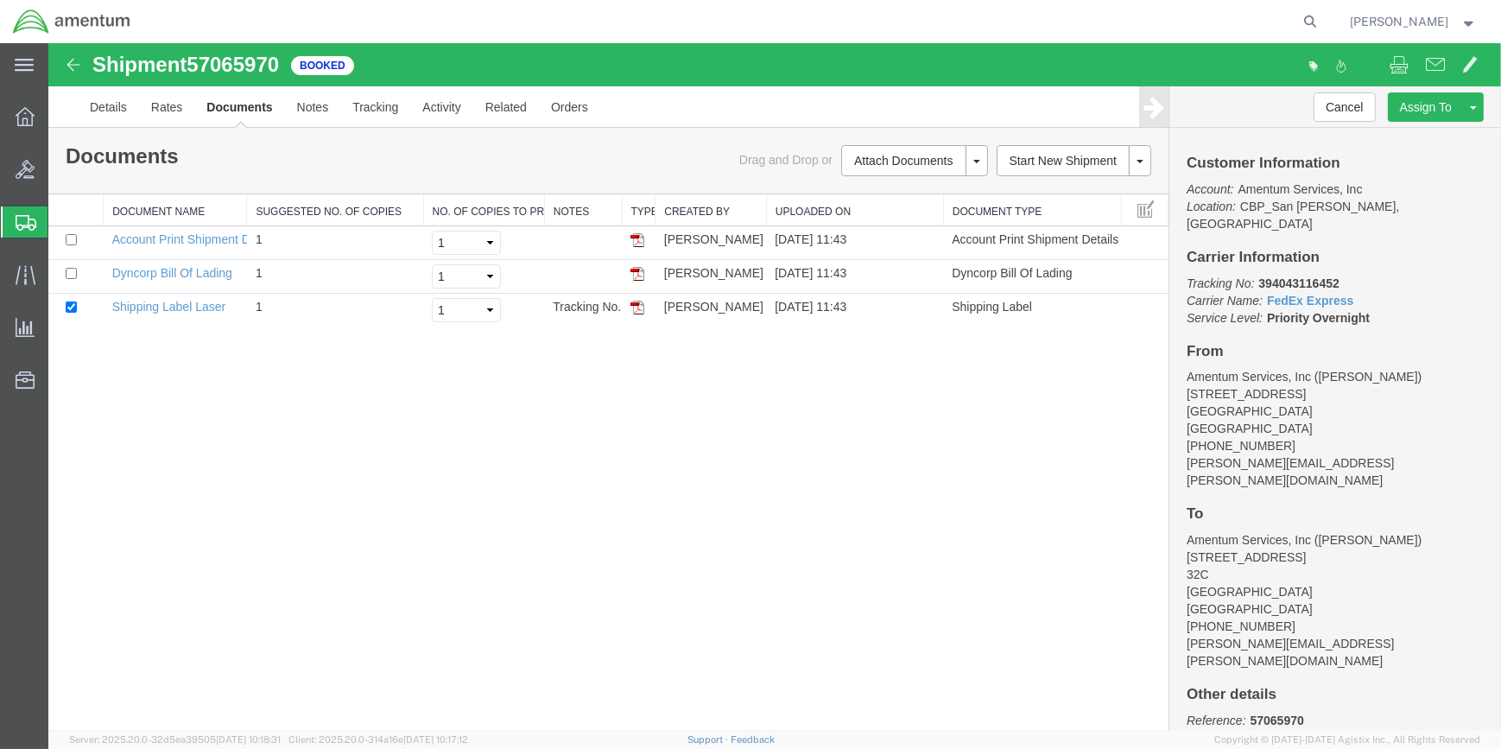
drag, startPoint x: 639, startPoint y: 308, endPoint x: 1447, endPoint y: 501, distance: 830.9
click at [639, 308] on img at bounding box center [637, 308] width 14 height 14
